Goal: Task Accomplishment & Management: Manage account settings

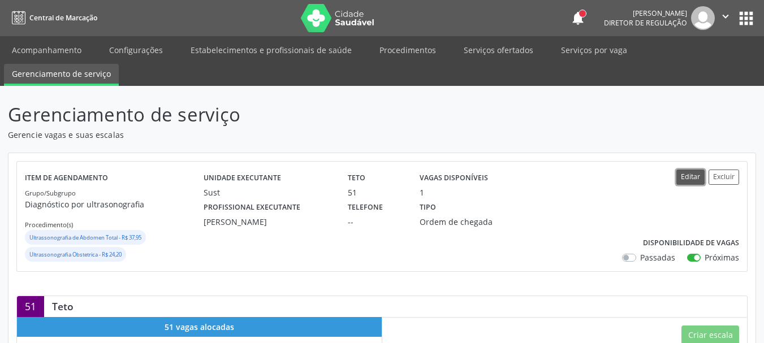
click at [695, 174] on button "Editar" at bounding box center [690, 177] width 28 height 15
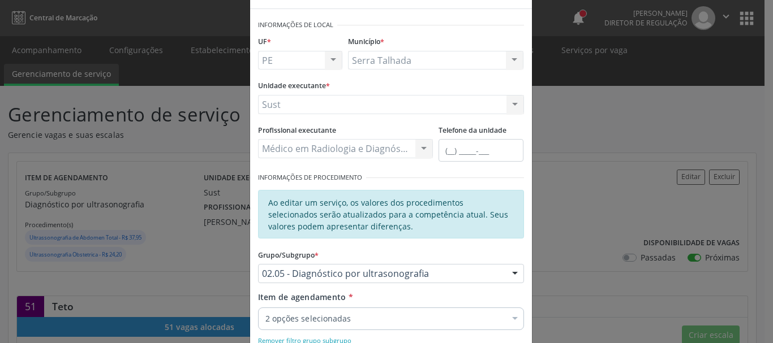
scroll to position [57, 0]
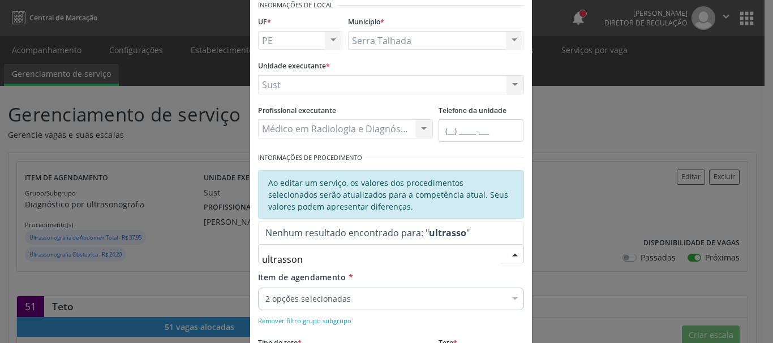
type input "ultrassono"
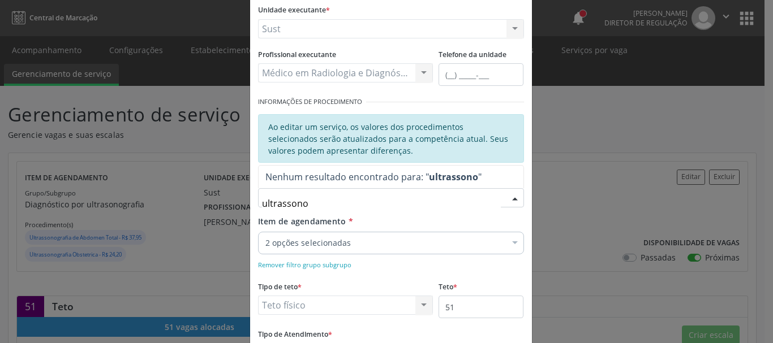
scroll to position [170, 0]
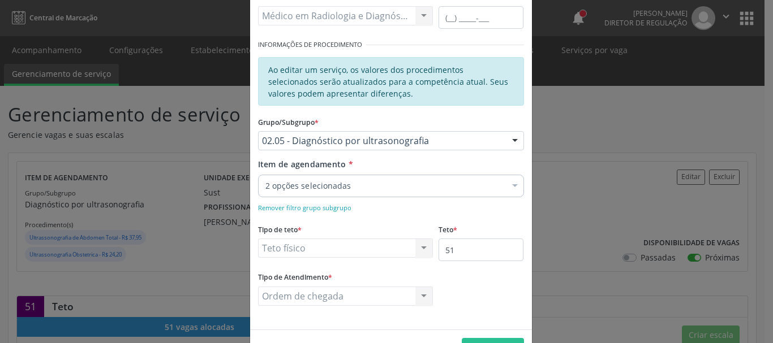
click at [550, 173] on div "Editar Serviço × Informações de Local UF * PE PE Nenhum resultado encontrado pa…" at bounding box center [386, 171] width 773 height 343
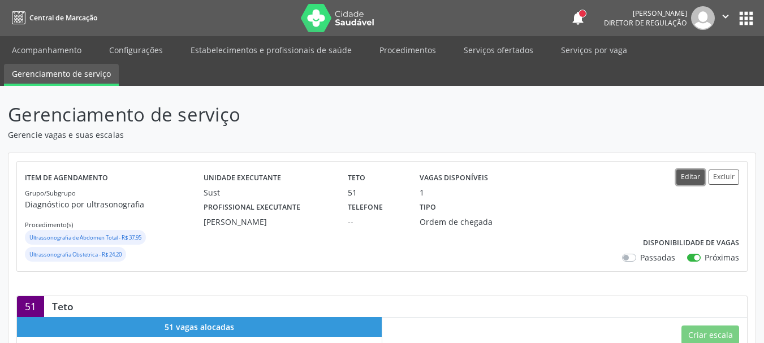
click at [690, 179] on button "Editar" at bounding box center [690, 177] width 28 height 15
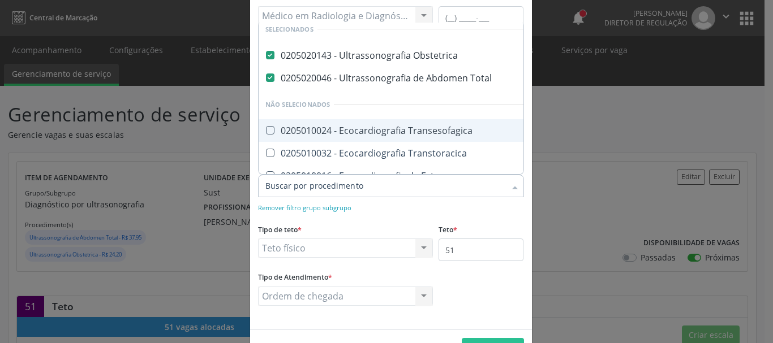
scroll to position [57, 0]
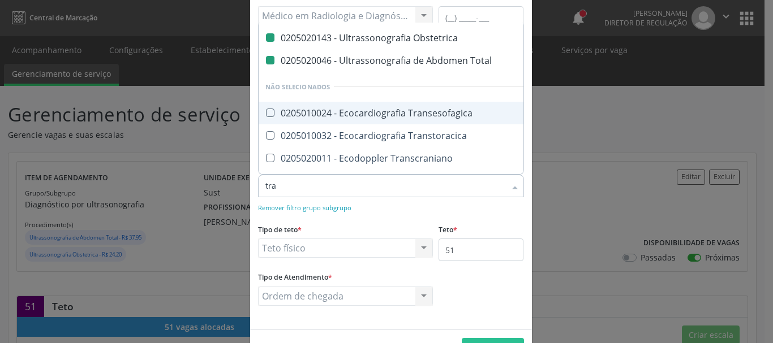
type input "tran"
checkbox Obstetrica "false"
checkbox Total "false"
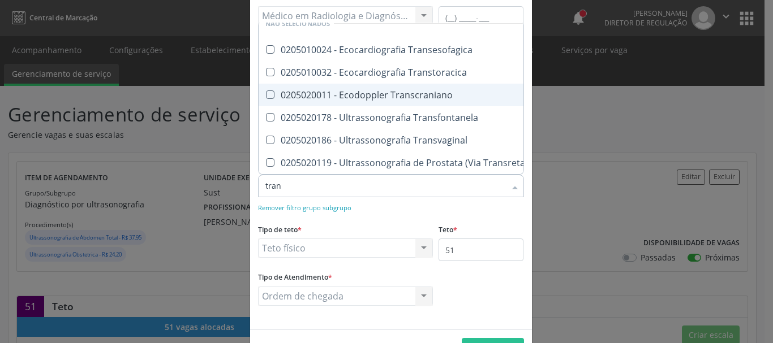
scroll to position [23, 0]
type input "trans"
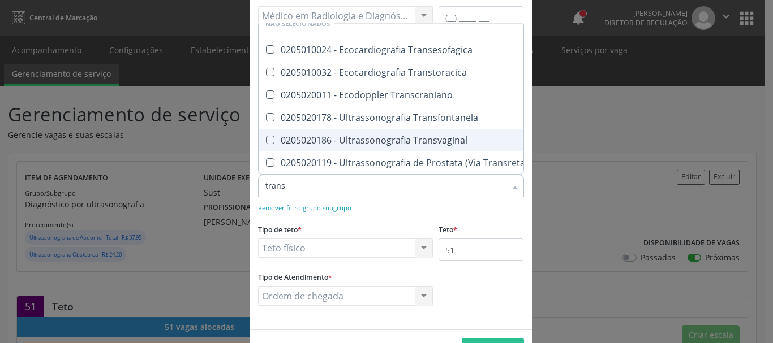
click at [445, 136] on div "0205020186 - Ultrassonografia Transvaginal" at bounding box center [397, 140] width 265 height 9
checkbox Transvaginal "true"
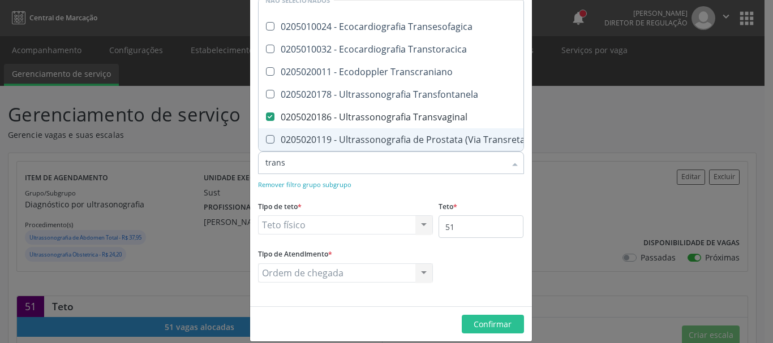
scroll to position [206, 0]
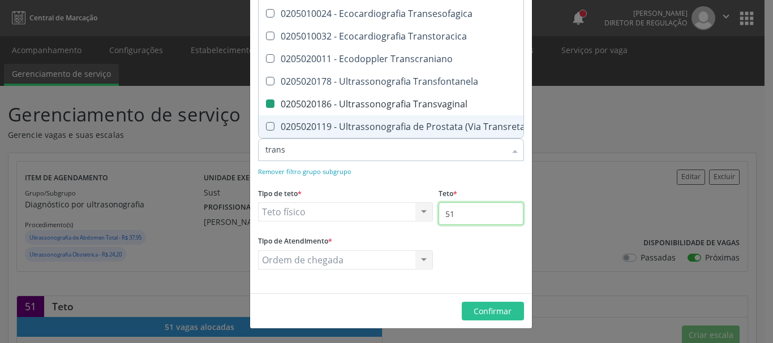
checkbox Transesofagica "true"
checkbox Transtoracica "true"
checkbox Transvaginal "false"
checkbox Transcraniano "true"
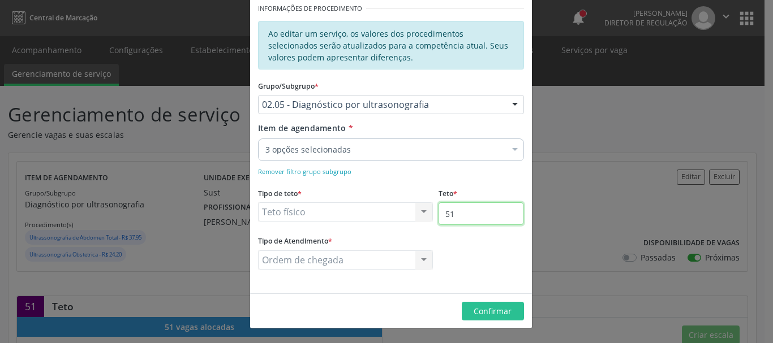
click at [471, 219] on input "51" at bounding box center [480, 213] width 85 height 23
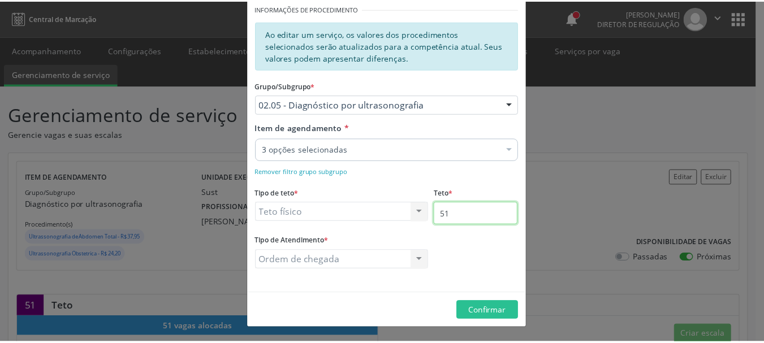
scroll to position [0, 0]
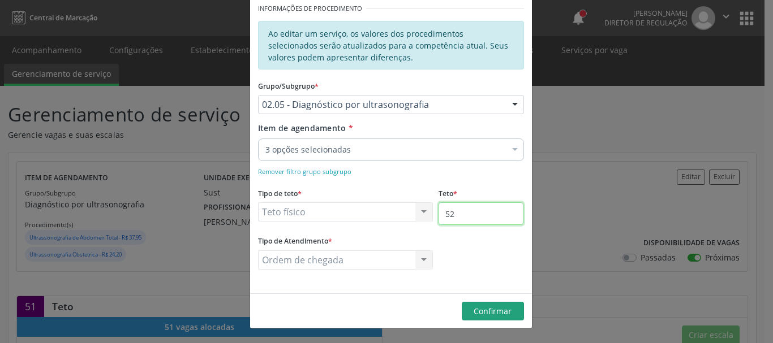
type input "52"
click at [498, 307] on span "Confirmar" at bounding box center [492, 311] width 38 height 11
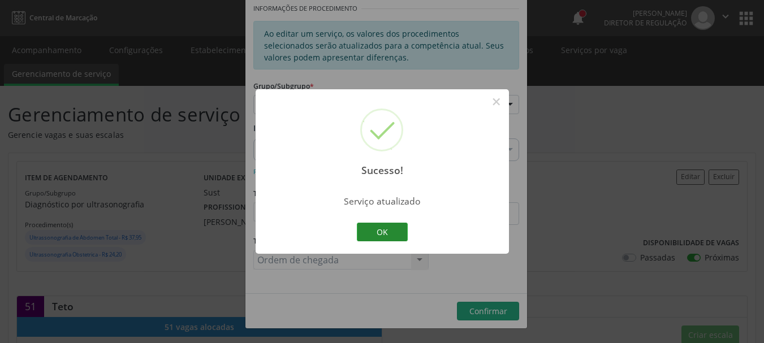
click at [382, 227] on button "OK" at bounding box center [382, 232] width 51 height 19
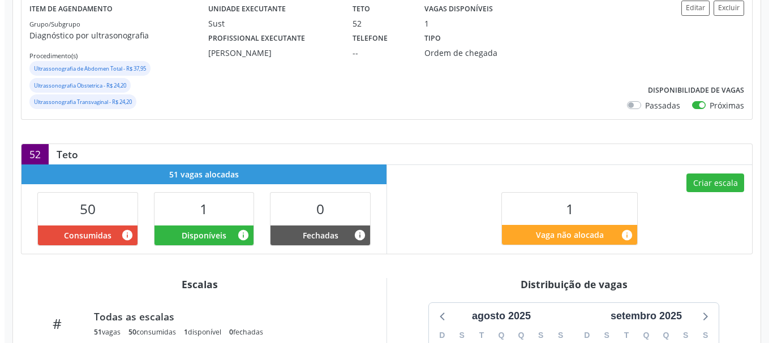
scroll to position [170, 0]
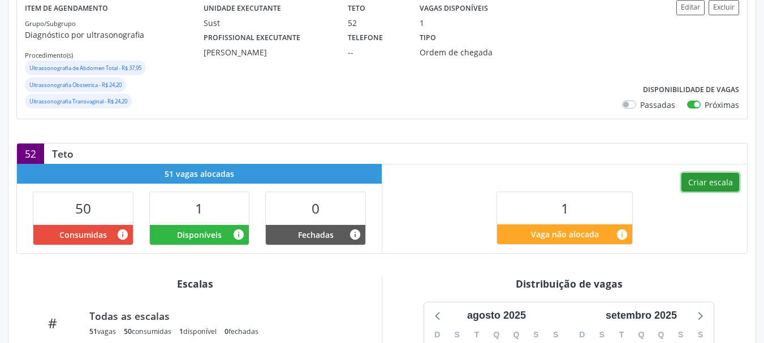
click at [719, 184] on button "Criar escala" at bounding box center [711, 182] width 58 height 19
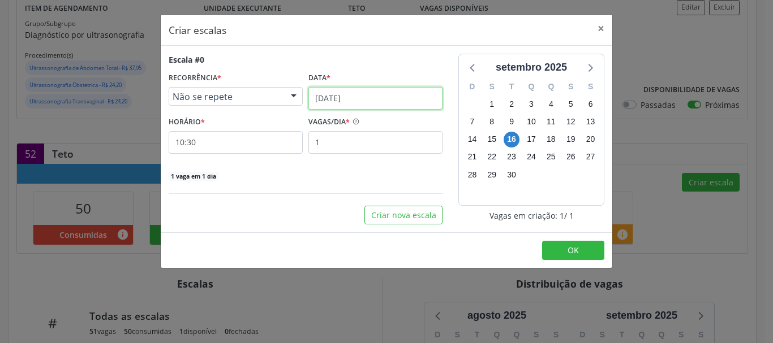
click at [321, 96] on input "[DATE]" at bounding box center [375, 98] width 134 height 23
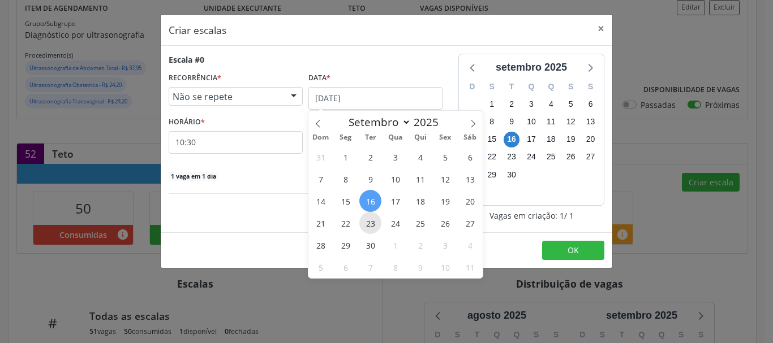
click at [369, 218] on span "23" at bounding box center [370, 223] width 22 height 22
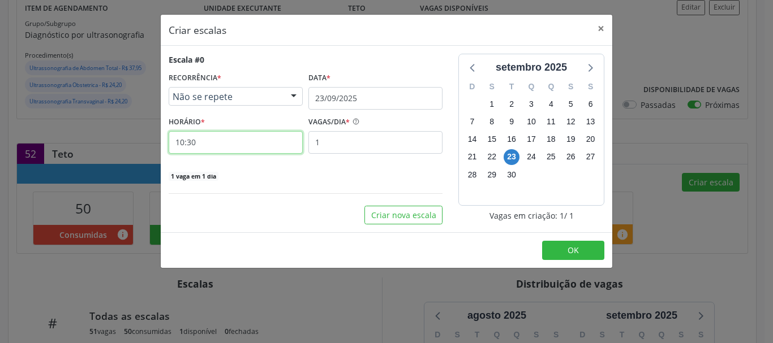
click at [190, 138] on input "10:30" at bounding box center [236, 142] width 134 height 23
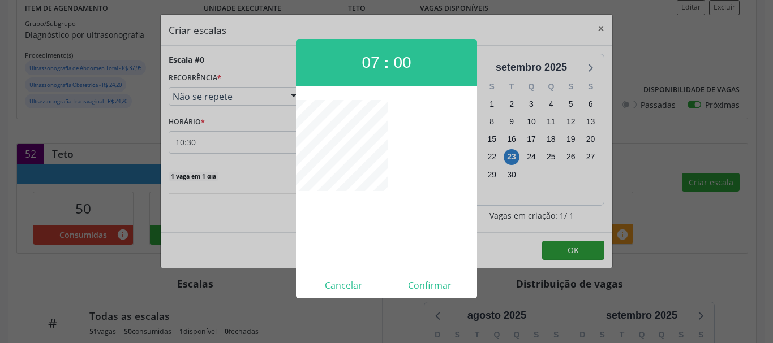
drag, startPoint x: 594, startPoint y: 251, endPoint x: 589, endPoint y: 251, distance: 5.7
click at [594, 252] on div at bounding box center [386, 171] width 773 height 343
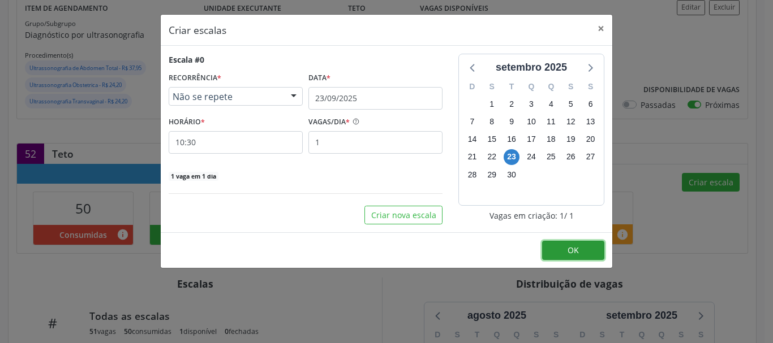
click at [575, 251] on span "OK" at bounding box center [572, 250] width 11 height 11
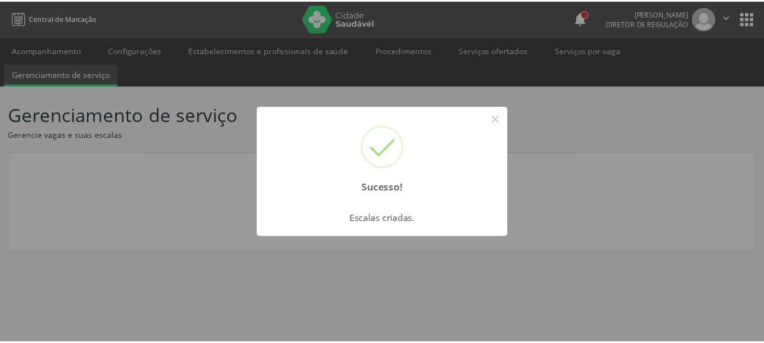
scroll to position [0, 0]
